Goal: Communication & Community: Answer question/provide support

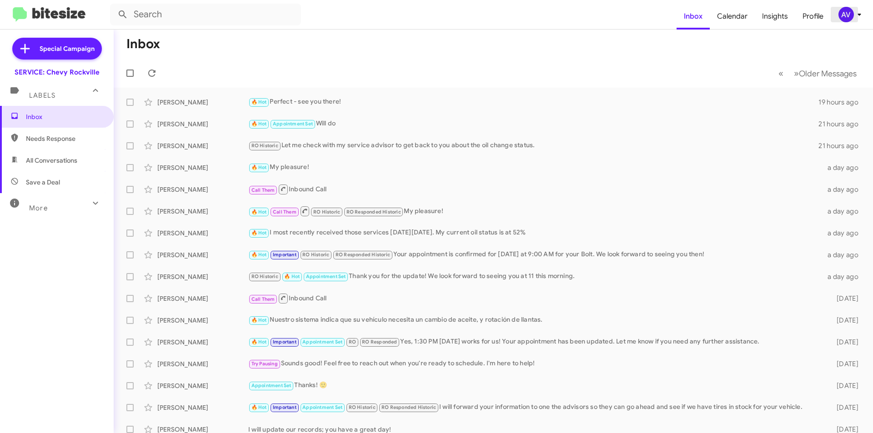
click at [850, 13] on div "AV" at bounding box center [845, 14] width 15 height 15
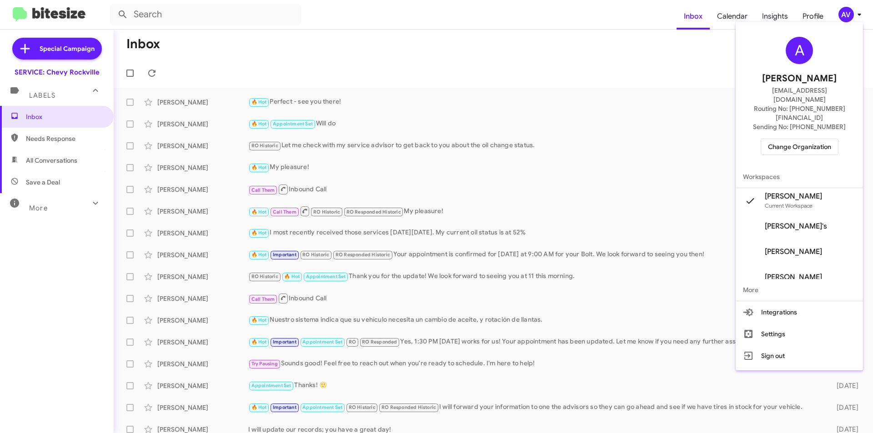
click at [791, 139] on span "Change Organization" at bounding box center [799, 146] width 63 height 15
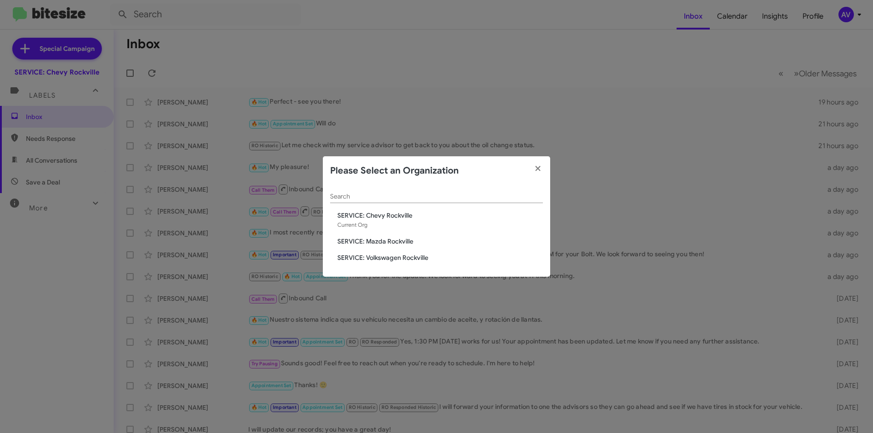
click at [376, 243] on span "SERVICE: Mazda Rockville" at bounding box center [440, 241] width 206 height 9
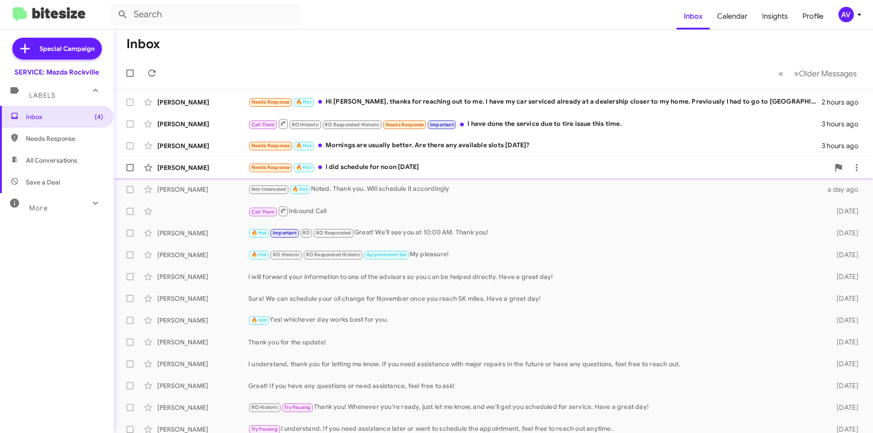
click at [368, 170] on div "Needs Response 🔥 Hot I did schedule for noon on Saturday" at bounding box center [538, 167] width 581 height 10
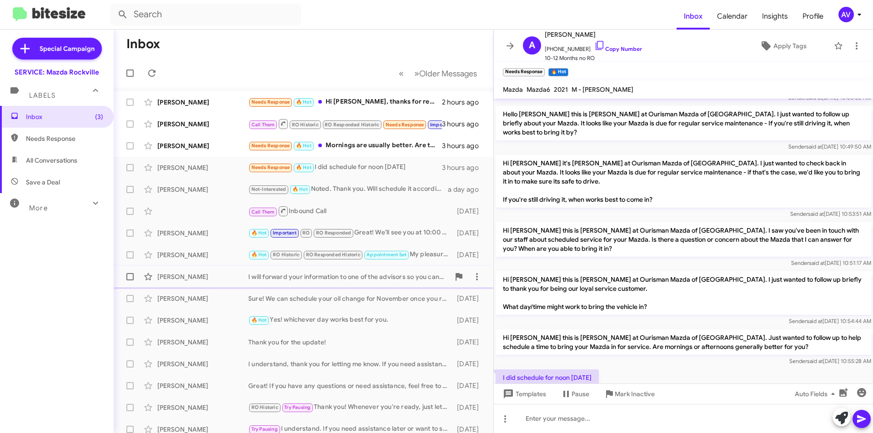
scroll to position [141, 0]
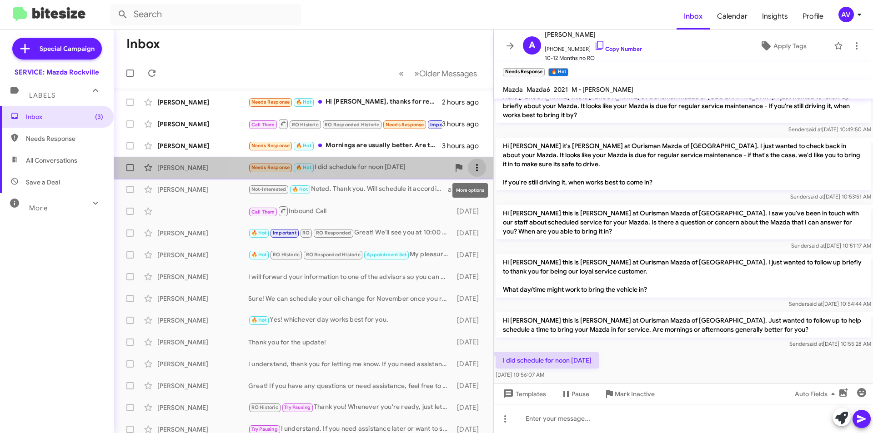
click at [471, 170] on icon at bounding box center [476, 167] width 11 height 11
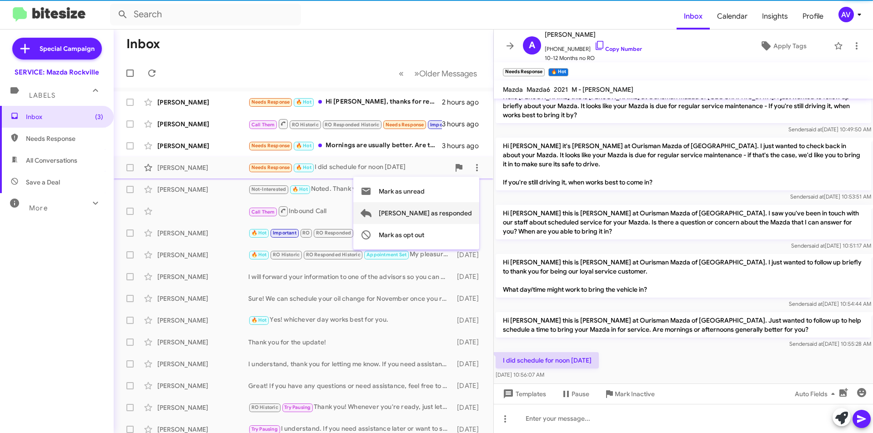
click at [469, 210] on span "Mark as responded" at bounding box center [425, 213] width 93 height 22
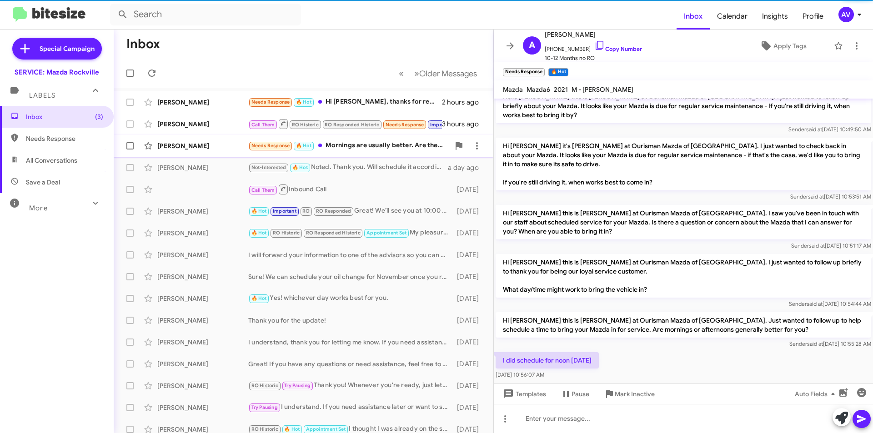
click at [366, 147] on div "Needs Response 🔥 Hot Mornings are usually better. Are there any available slots…" at bounding box center [348, 145] width 201 height 10
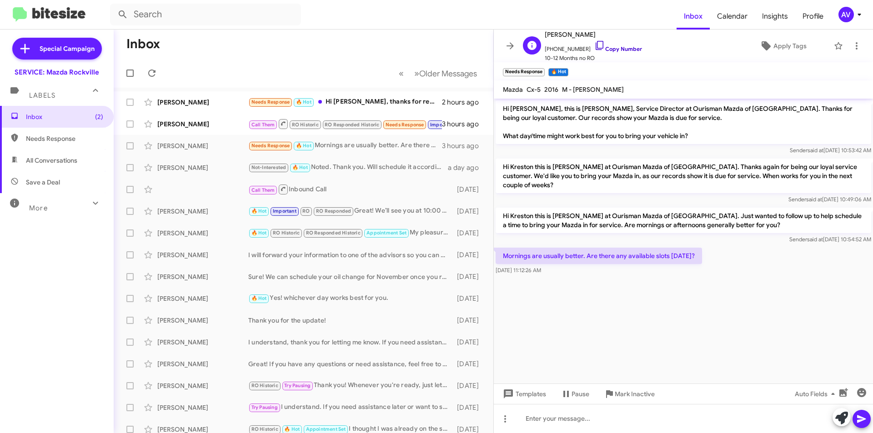
click at [594, 44] on icon at bounding box center [599, 45] width 11 height 11
click at [529, 417] on div at bounding box center [683, 418] width 379 height 29
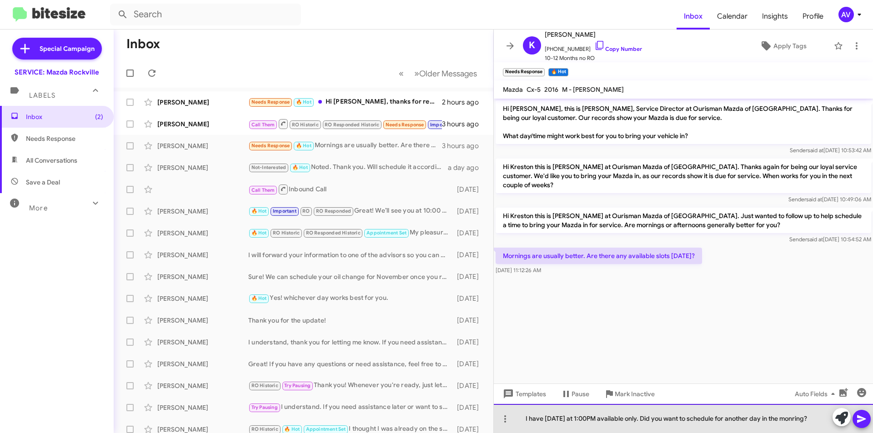
click at [799, 421] on div "I have tomorrow at 1:00PM available only. Did you want to schedule for another …" at bounding box center [683, 418] width 379 height 29
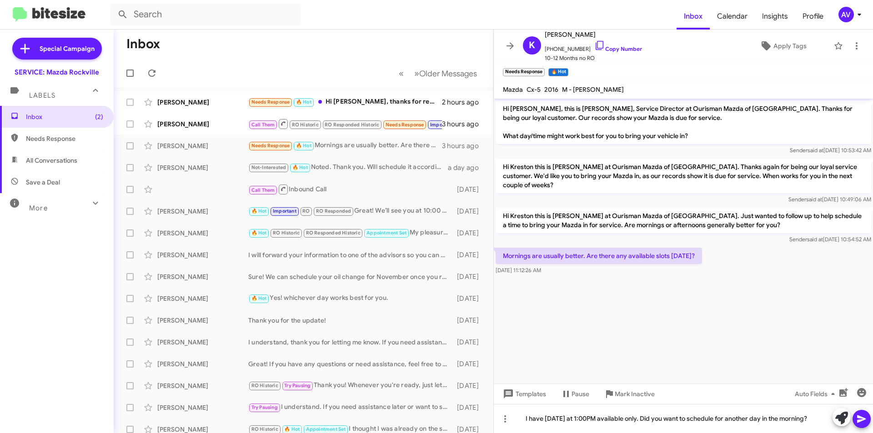
click at [862, 417] on icon at bounding box center [861, 420] width 9 height 8
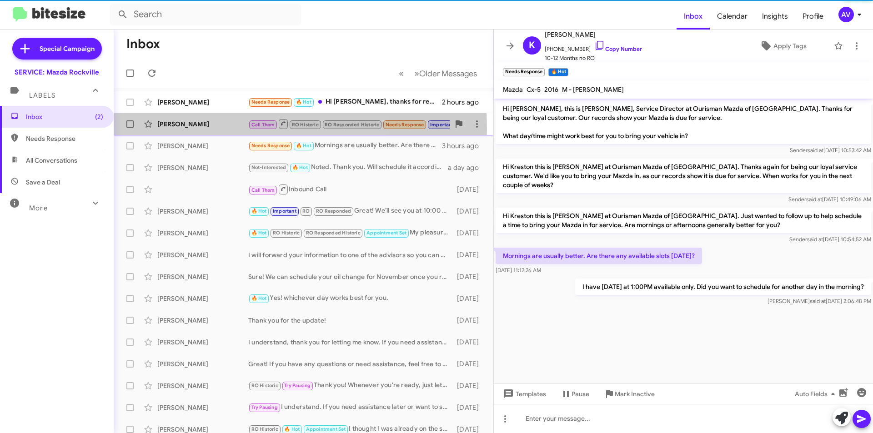
click at [206, 129] on div "Ji Hong Call Them RO Historic RO Responded Historic Needs Response Important I …" at bounding box center [303, 124] width 365 height 18
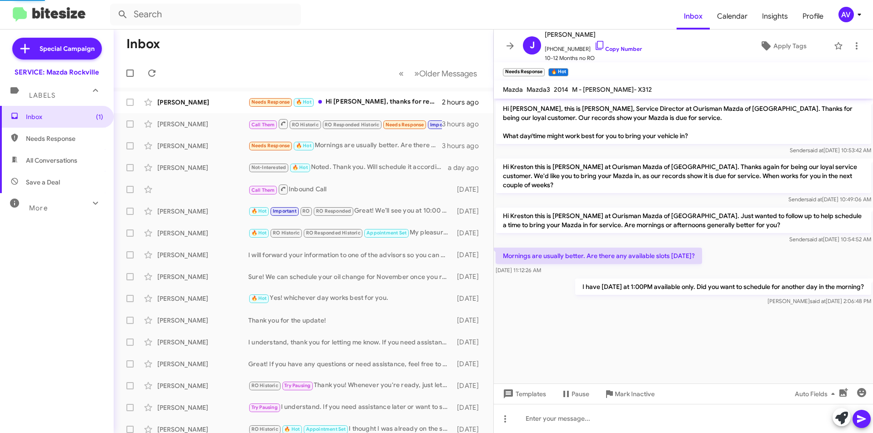
scroll to position [349, 0]
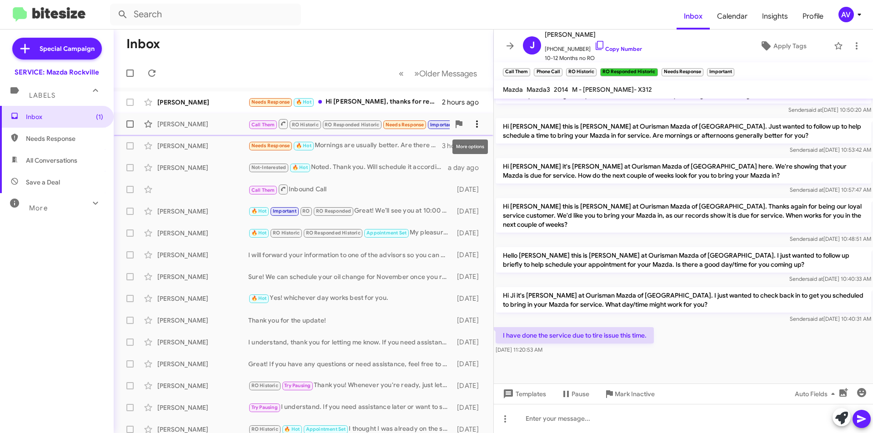
click at [468, 125] on span at bounding box center [477, 124] width 18 height 11
click at [453, 161] on span "Mark as responded" at bounding box center [425, 170] width 93 height 22
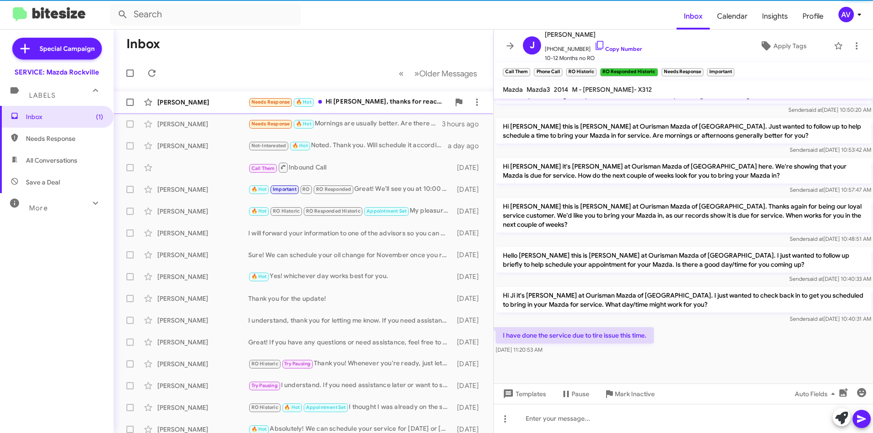
click at [364, 95] on div "Yang Liao Needs Response 🔥 Hot Hi Keith, thanks for reaching out to me. I have …" at bounding box center [303, 102] width 365 height 18
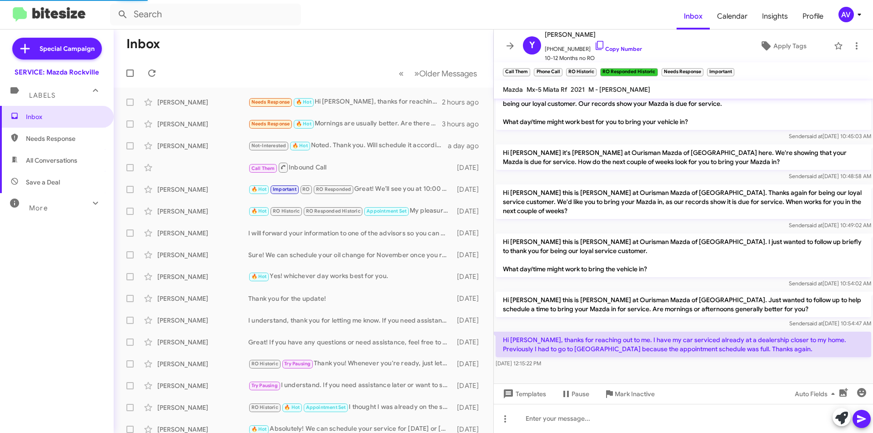
scroll to position [5, 0]
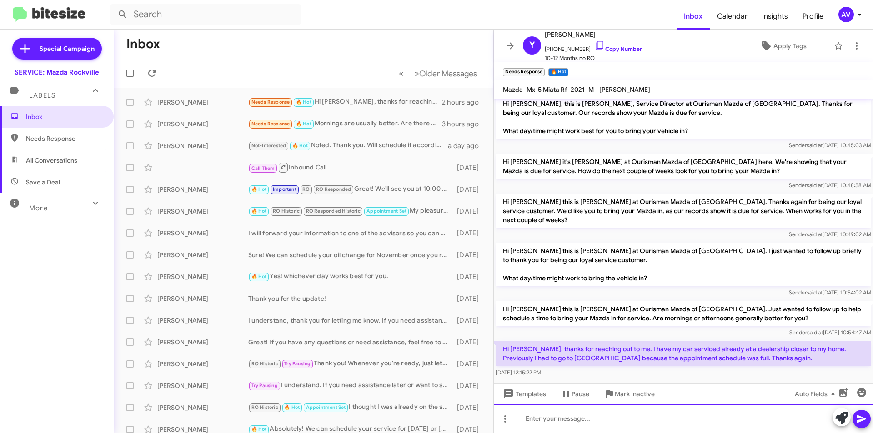
click at [840, 431] on div at bounding box center [683, 418] width 379 height 29
click at [840, 426] on span at bounding box center [841, 418] width 13 height 20
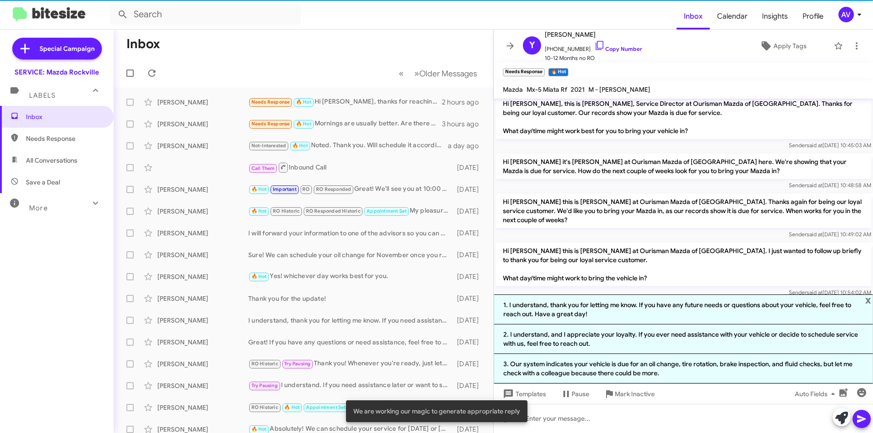
scroll to position [94, 0]
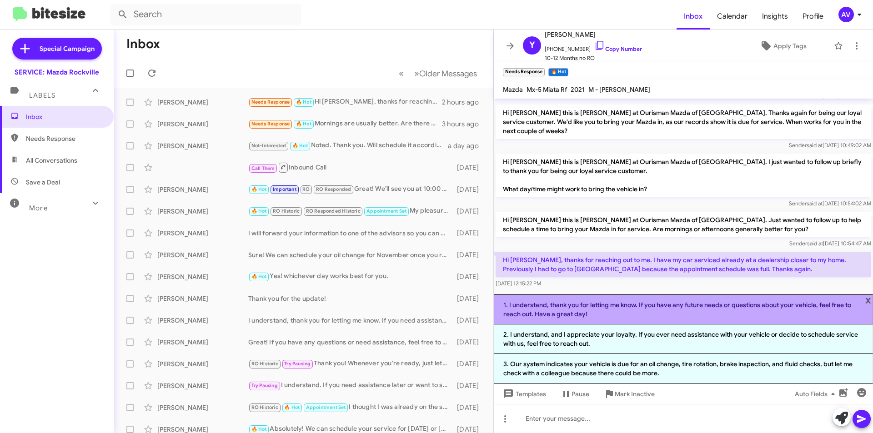
click at [656, 315] on li "1. I understand, thank you for letting me know. If you have any future needs or…" at bounding box center [683, 310] width 379 height 30
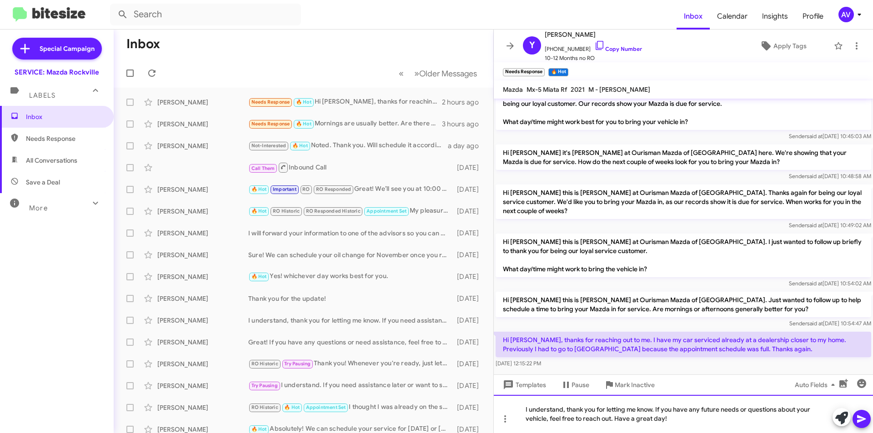
click at [855, 428] on div "I understand, thank you for letting me know. If you have any future needs or qu…" at bounding box center [683, 414] width 379 height 38
click at [859, 421] on icon at bounding box center [861, 420] width 9 height 8
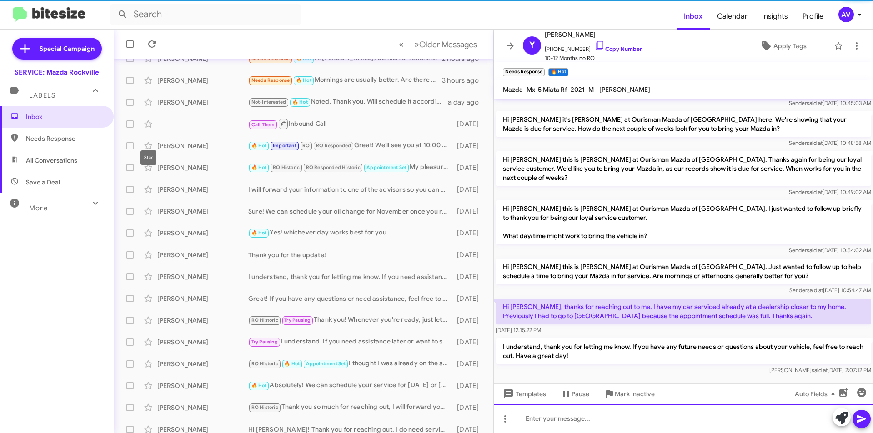
scroll to position [45, 0]
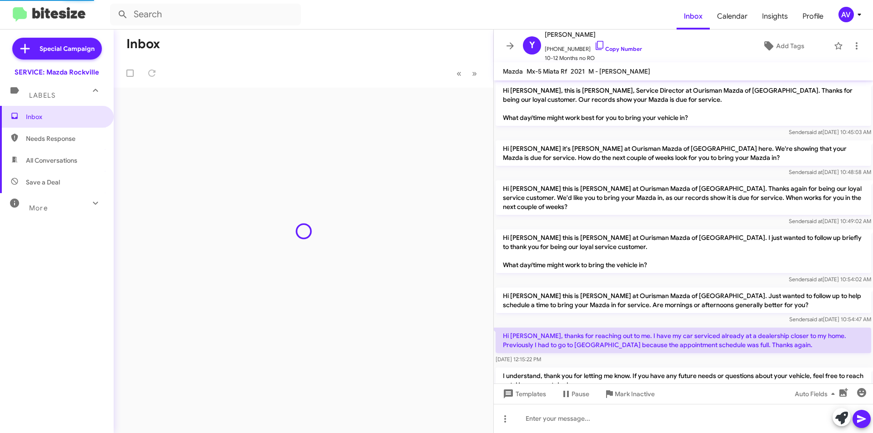
scroll to position [11, 0]
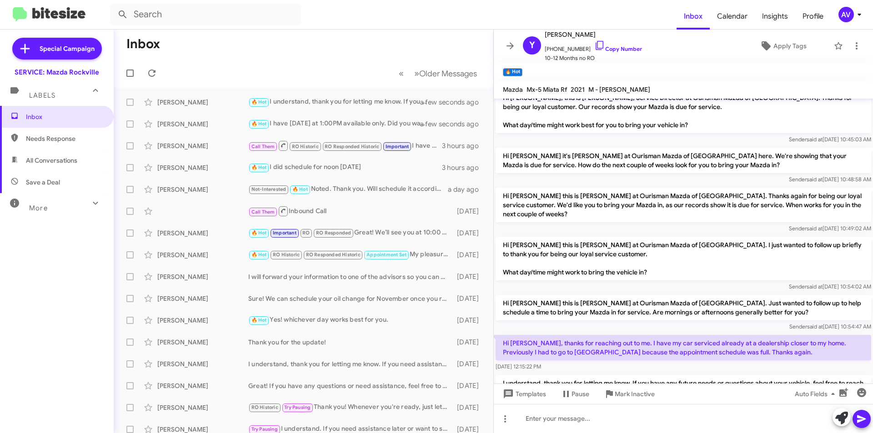
click at [852, 10] on span "AV" at bounding box center [851, 14] width 27 height 15
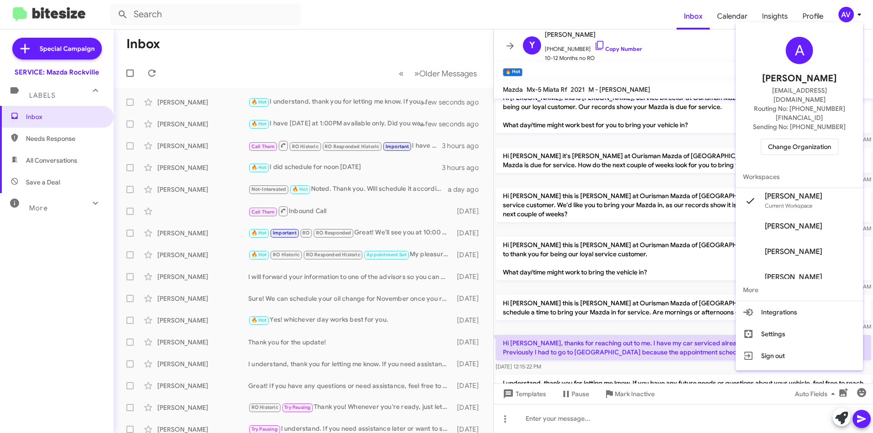
click at [798, 139] on span "Change Organization" at bounding box center [799, 146] width 63 height 15
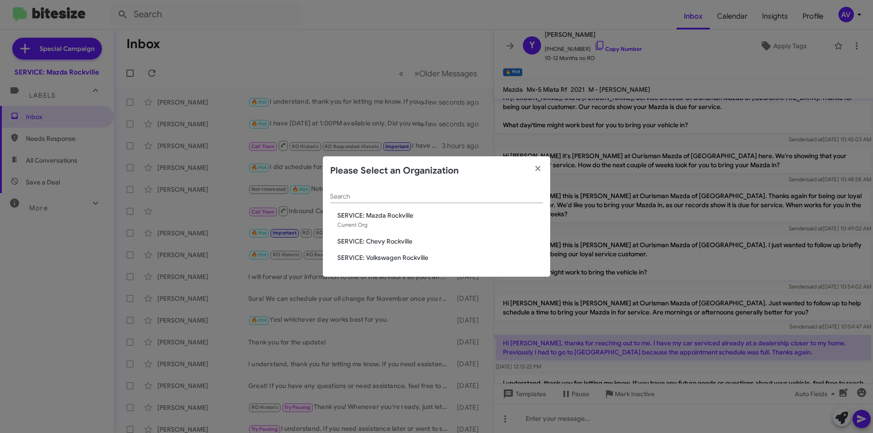
click at [404, 243] on span "SERVICE: Chevy Rockville" at bounding box center [440, 241] width 206 height 9
